Goal: Information Seeking & Learning: Learn about a topic

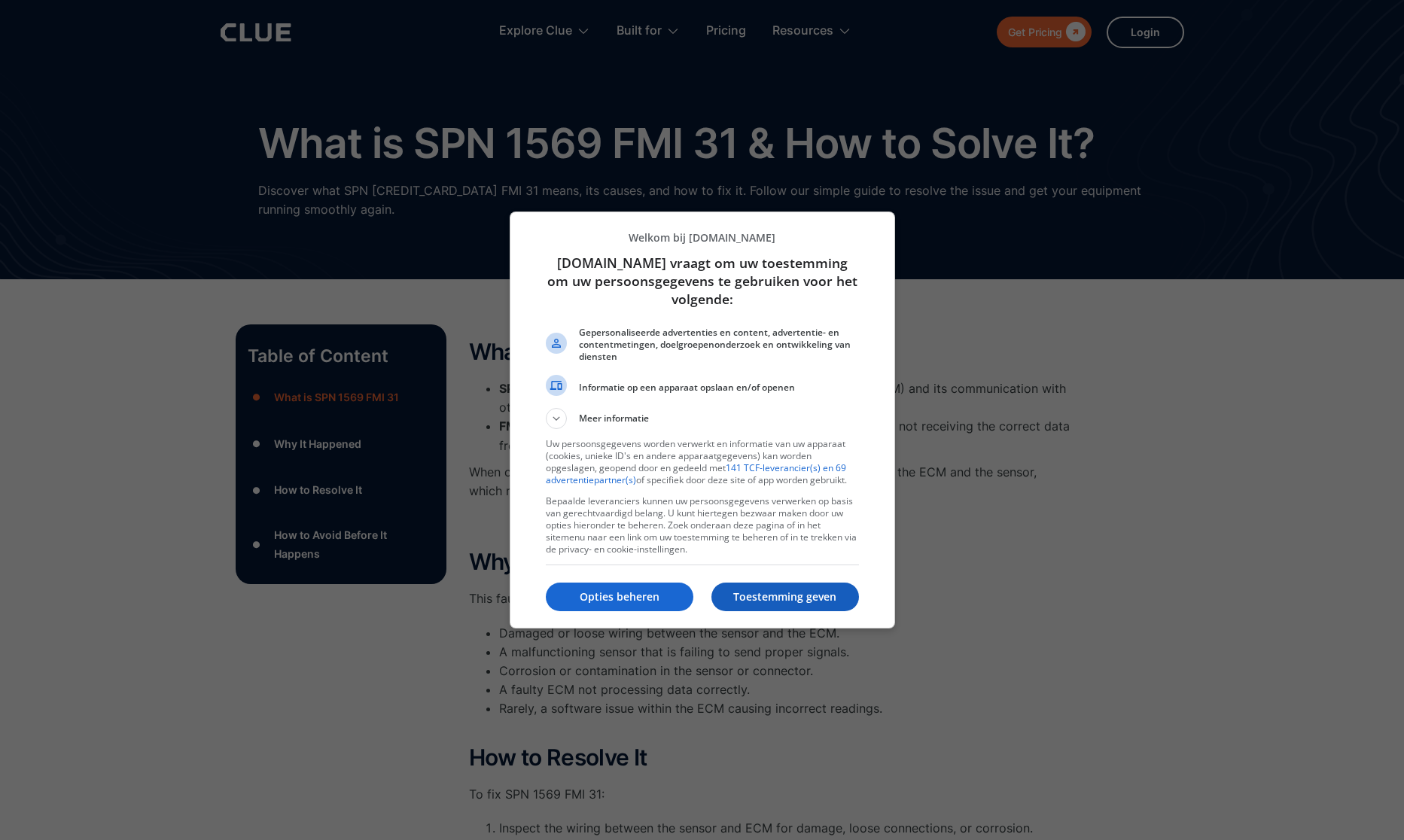
click at [767, 599] on p "Toestemming geven" at bounding box center [785, 597] width 148 height 15
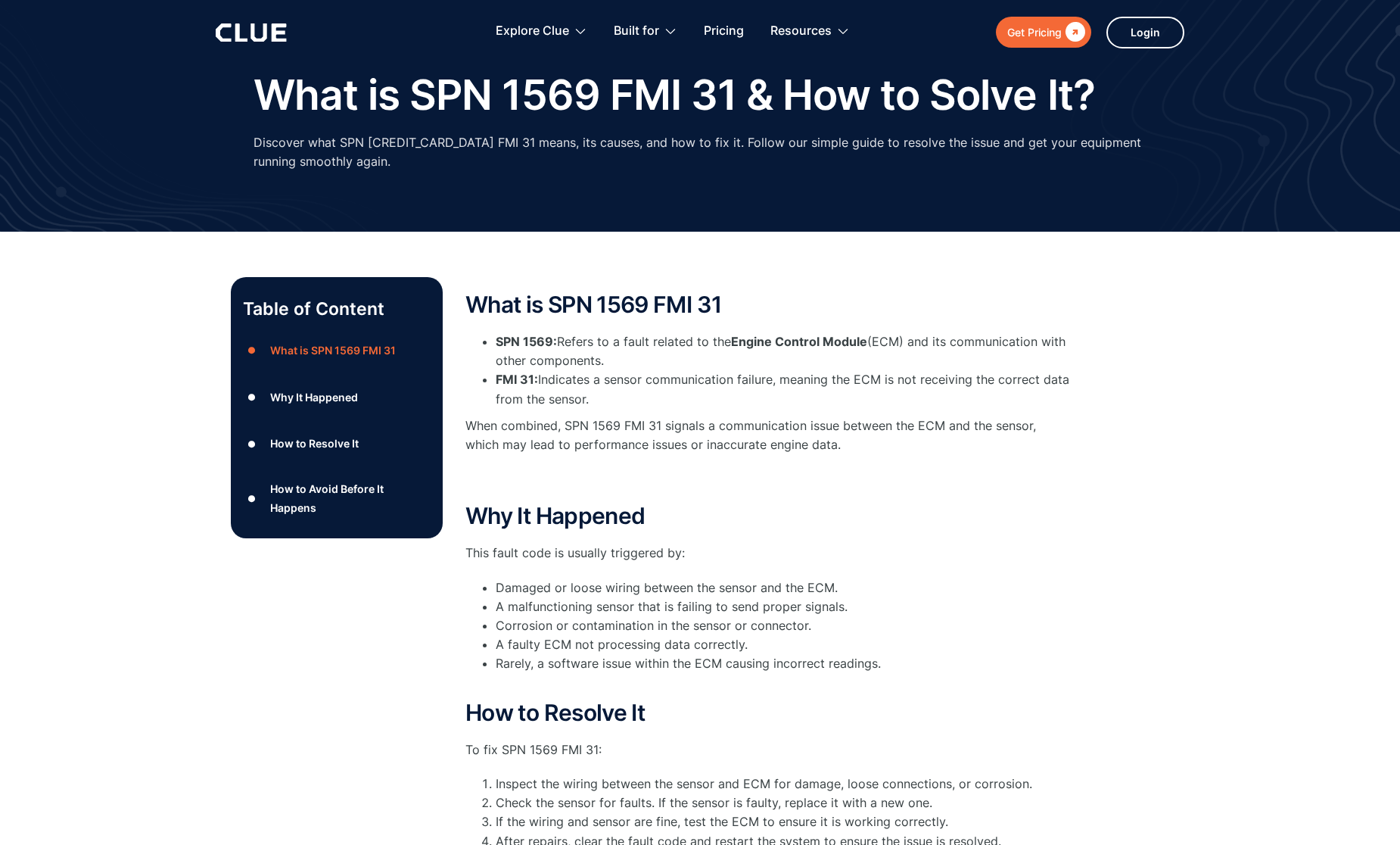
scroll to position [76, 0]
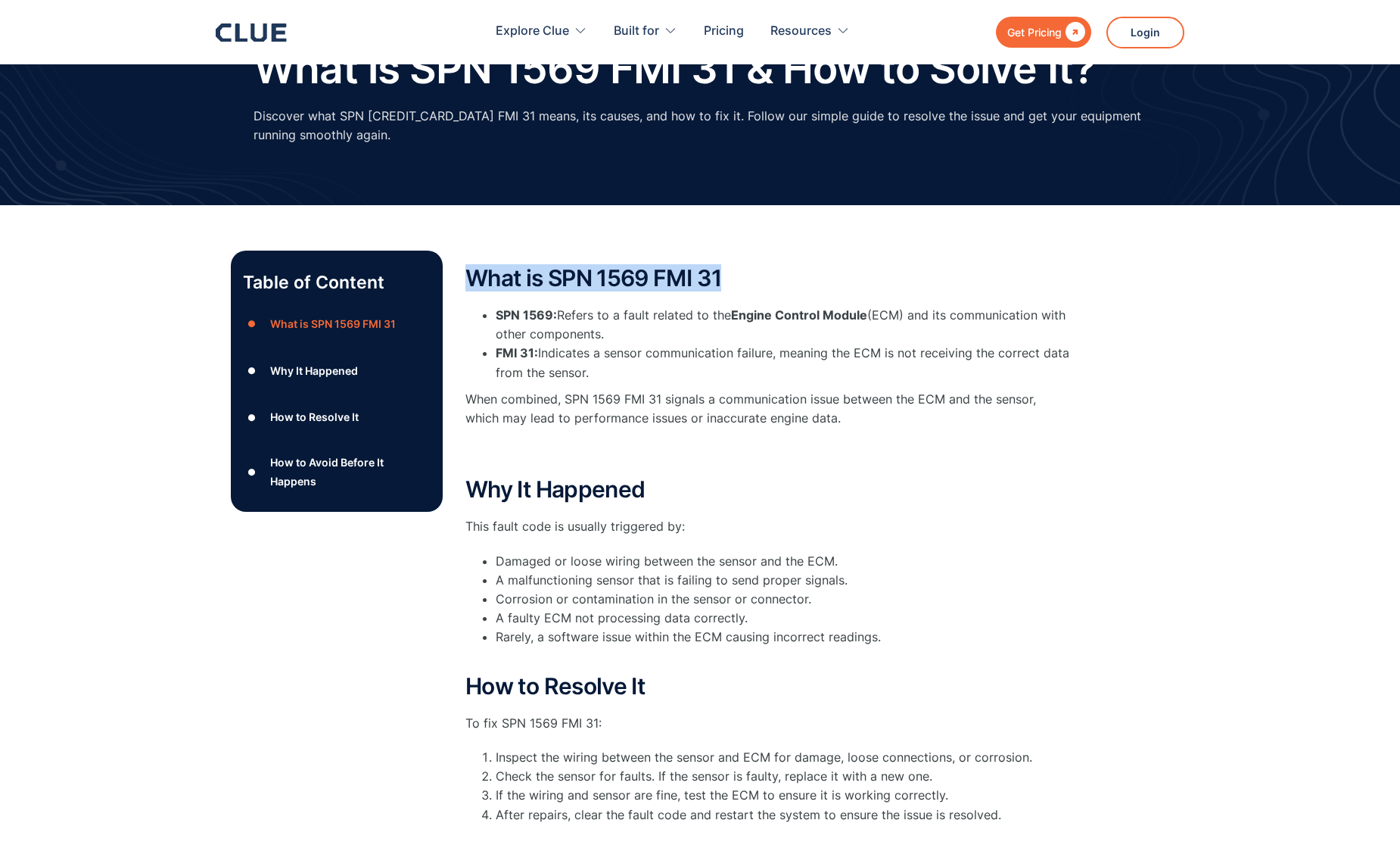
drag, startPoint x: 469, startPoint y: 273, endPoint x: 782, endPoint y: 285, distance: 313.2
click at [782, 285] on h2 "What is SPN 1569 FMI 31" at bounding box center [768, 278] width 606 height 25
drag, startPoint x: 782, startPoint y: 285, endPoint x: 737, endPoint y: 246, distance: 59.5
click at [737, 246] on div "Table of Content ● What is SPN 1569 FMI 31 ● Why It Happened ● How to Resolve I…" at bounding box center [700, 647] width 1400 height 884
drag, startPoint x: 692, startPoint y: 293, endPoint x: 529, endPoint y: 292, distance: 163.0
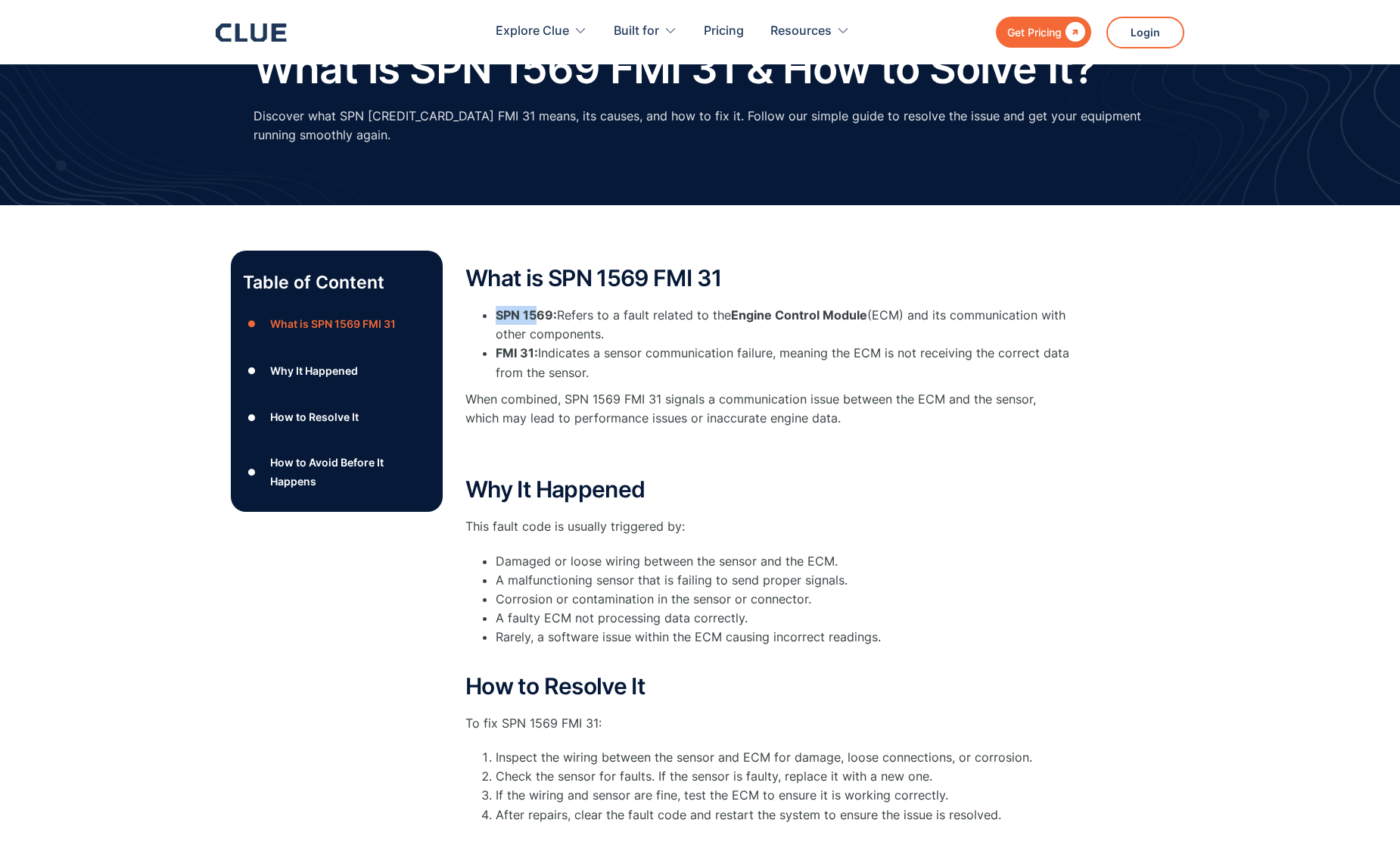
click at [529, 292] on div "What is SPN 1569 FMI 31 SPN 1569: Refers to a fault related to the Engine Contr…" at bounding box center [768, 364] width 606 height 196
drag, startPoint x: 529, startPoint y: 292, endPoint x: 739, endPoint y: 278, distance: 210.5
click at [739, 278] on h2 "What is SPN 1569 FMI 31" at bounding box center [768, 278] width 606 height 25
drag, startPoint x: 739, startPoint y: 278, endPoint x: 912, endPoint y: 256, distance: 174.4
click at [895, 258] on div "What is SPN 1569 FMI 31 SPN 1569: Refers to a fault related to the Engine Contr…" at bounding box center [768, 655] width 606 height 809
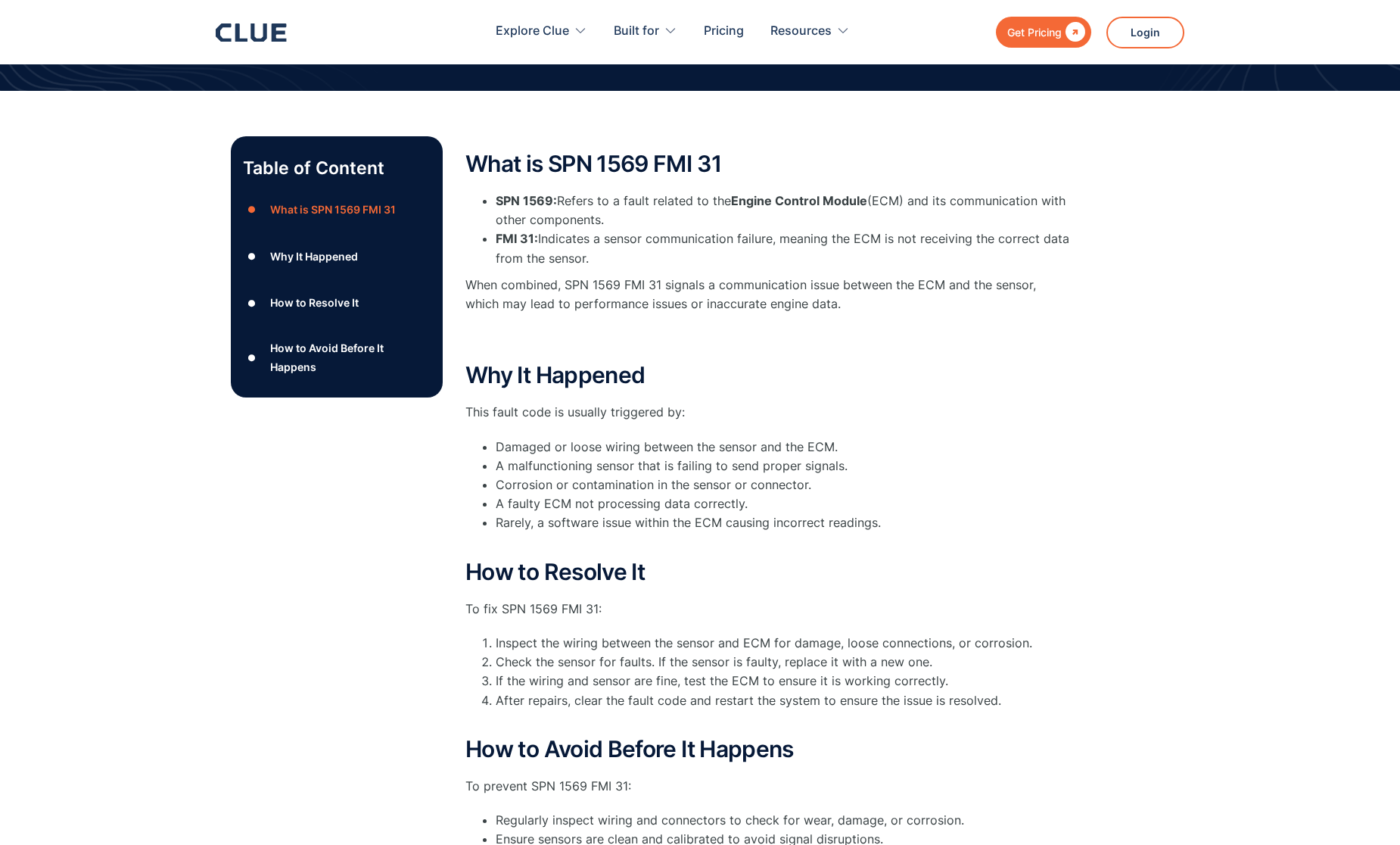
scroll to position [0, 0]
